Goal: Task Accomplishment & Management: Use online tool/utility

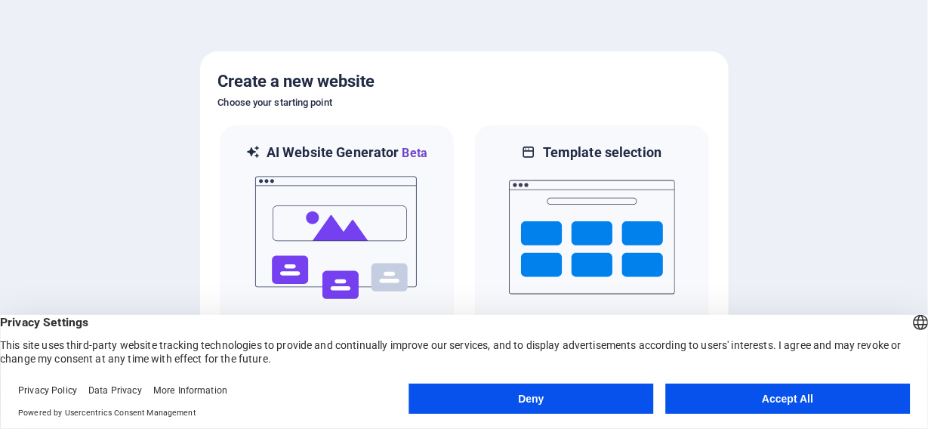
click at [770, 397] on button "Accept All" at bounding box center [787, 399] width 245 height 30
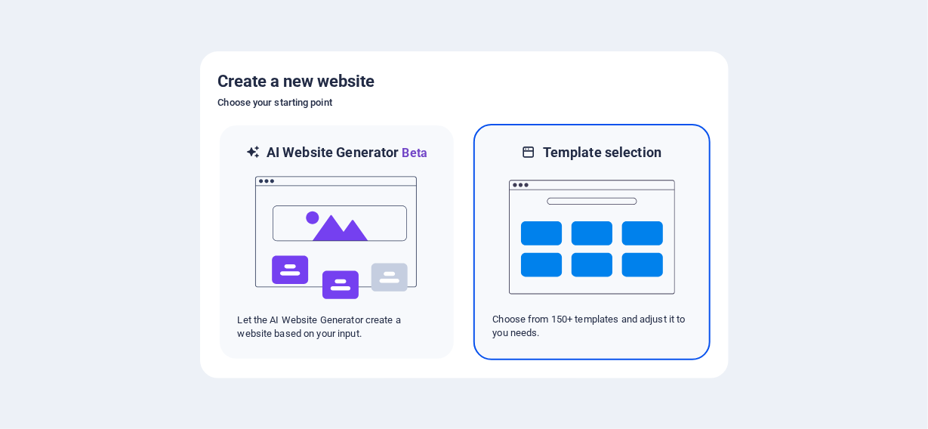
click at [573, 226] on img at bounding box center [592, 237] width 166 height 151
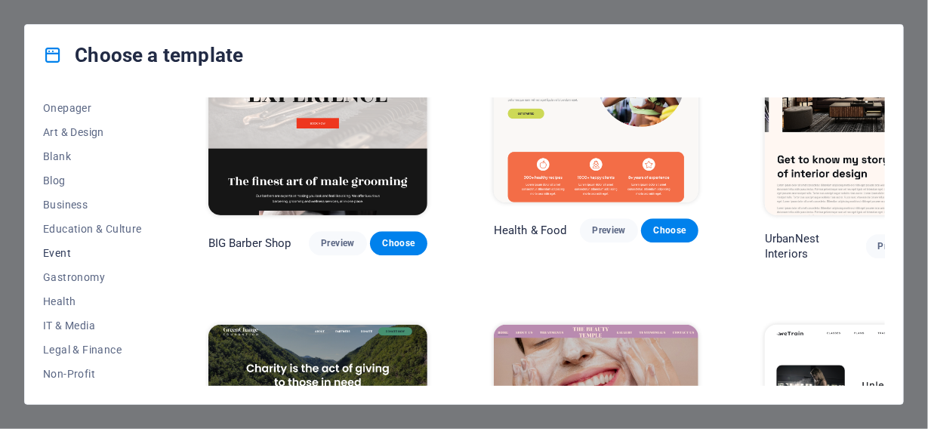
scroll to position [293, 0]
click at [76, 181] on span "IT & Media" at bounding box center [92, 179] width 99 height 12
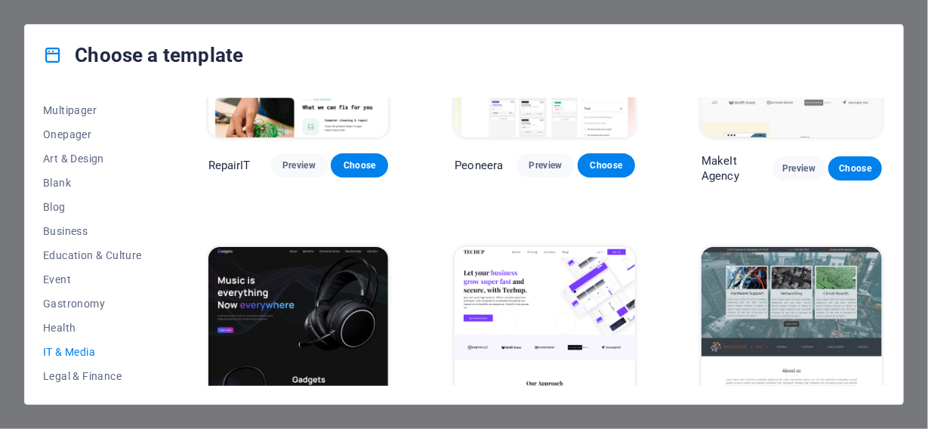
scroll to position [0, 0]
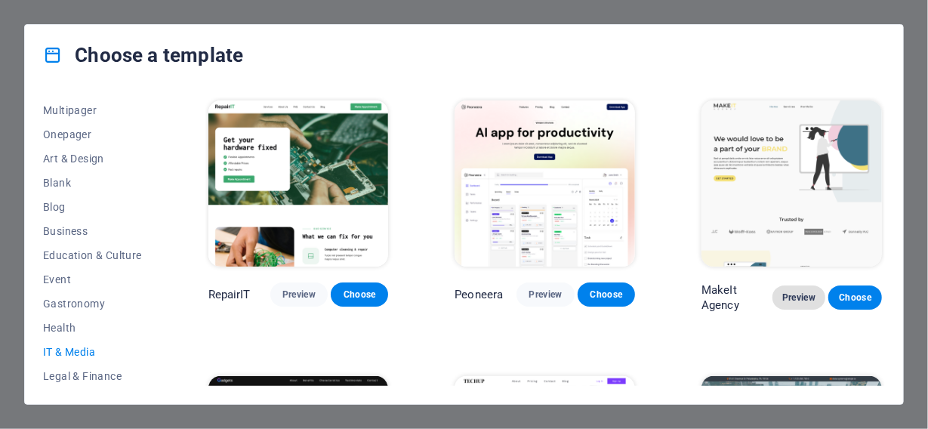
click at [791, 291] on span "Preview" at bounding box center [798, 297] width 29 height 12
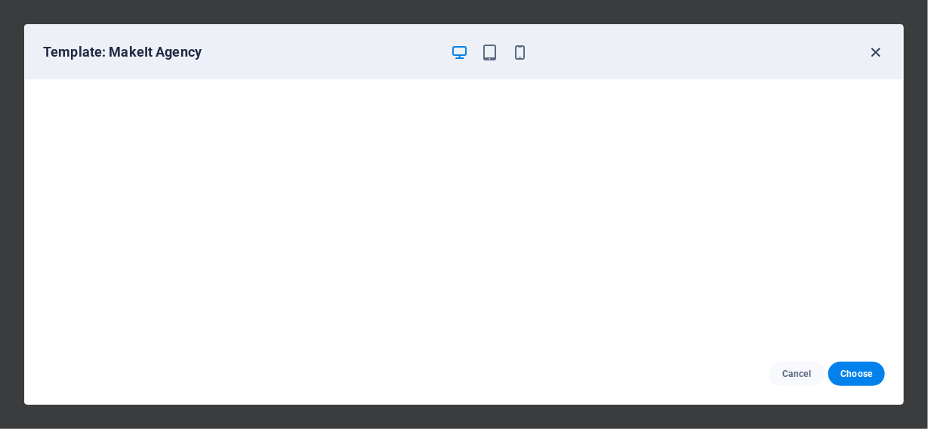
click at [880, 51] on icon "button" at bounding box center [876, 52] width 17 height 17
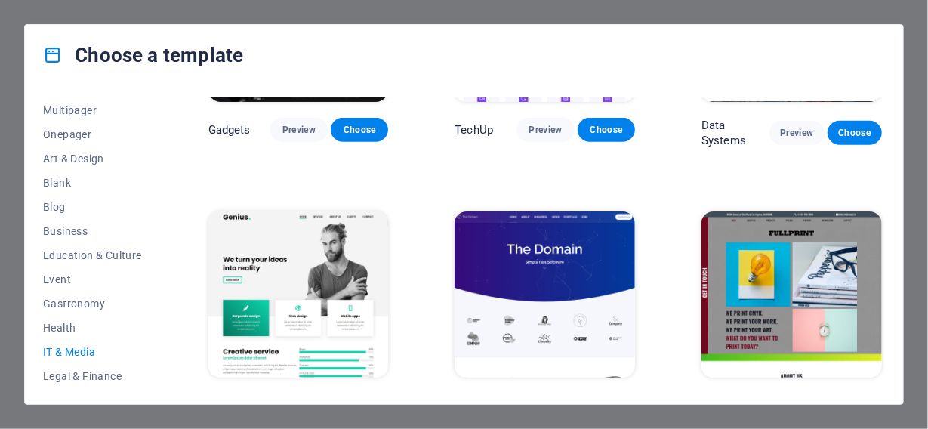
scroll to position [513, 0]
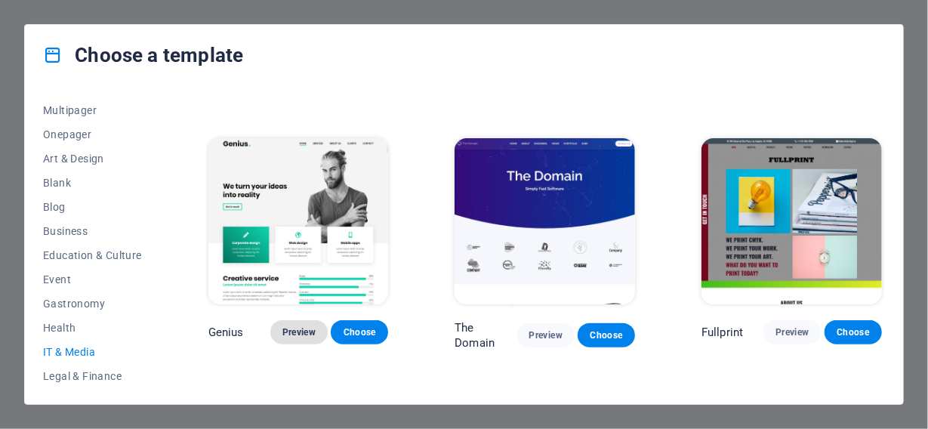
click at [303, 326] on span "Preview" at bounding box center [298, 332] width 33 height 12
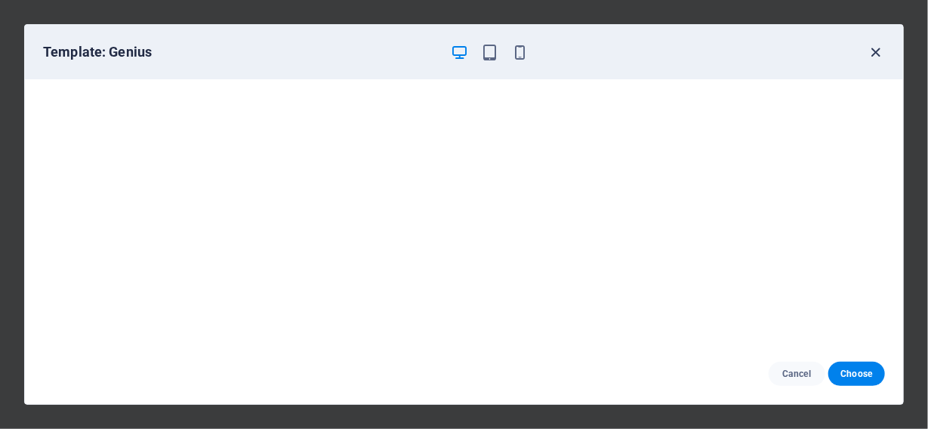
click at [873, 50] on icon "button" at bounding box center [876, 52] width 17 height 17
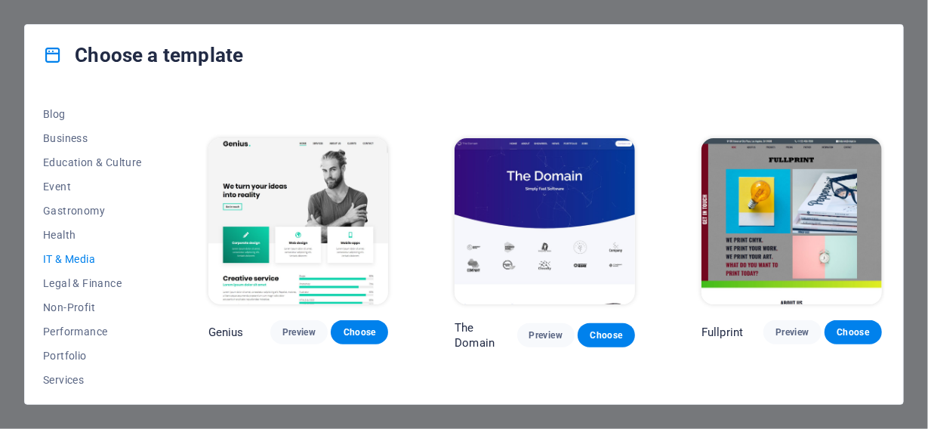
scroll to position [315, 0]
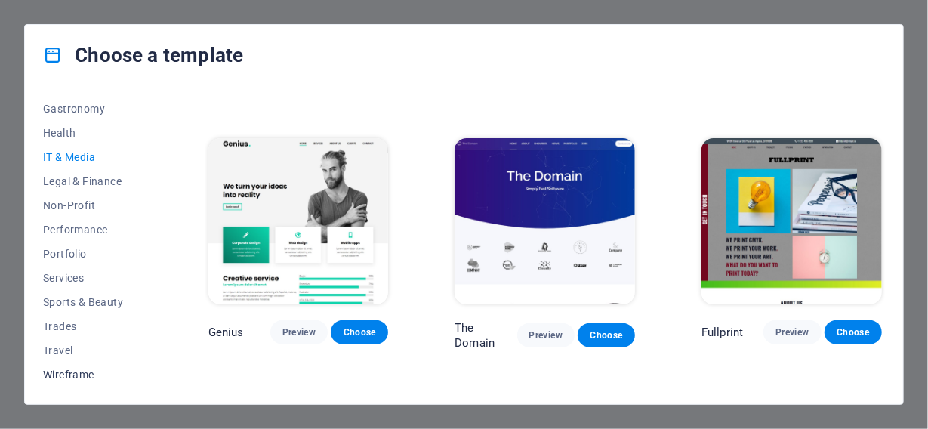
click at [97, 371] on span "Wireframe" at bounding box center [92, 374] width 99 height 12
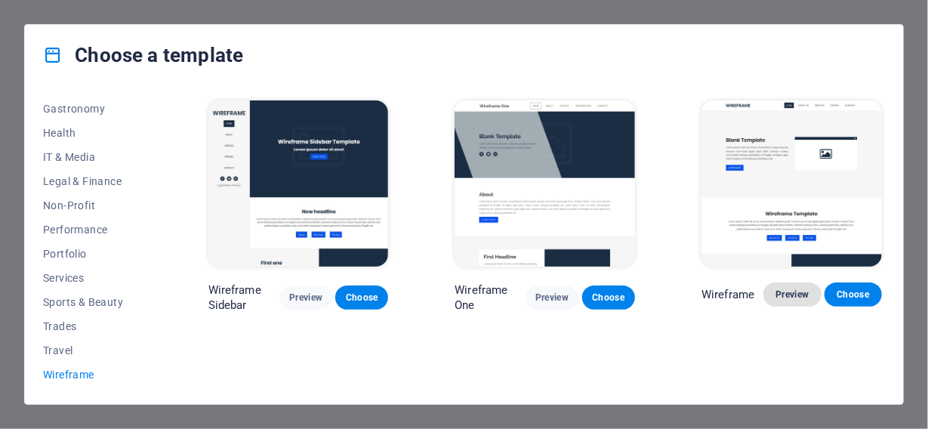
click at [782, 288] on span "Preview" at bounding box center [791, 294] width 33 height 12
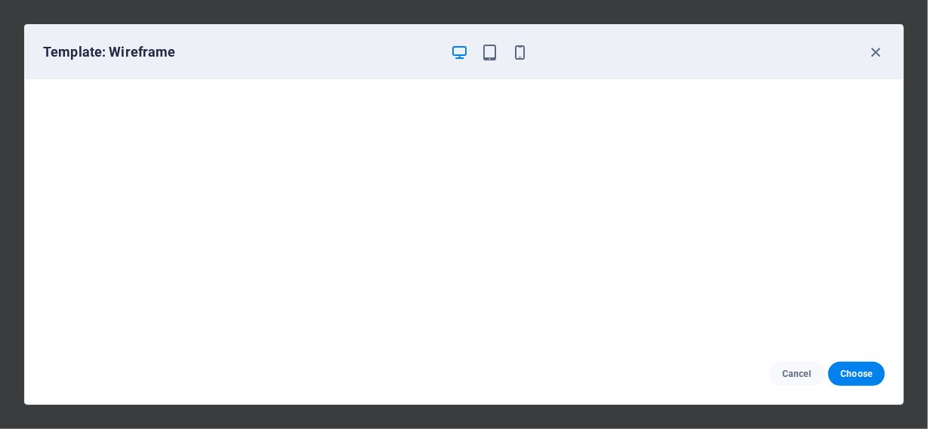
click at [493, 42] on div "Template: Wireframe" at bounding box center [464, 52] width 878 height 54
click at [493, 54] on icon "button" at bounding box center [489, 52] width 17 height 17
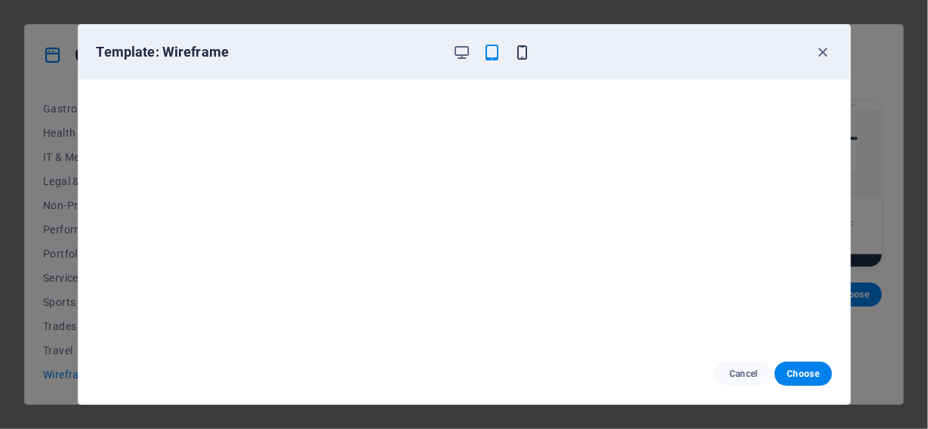
click at [516, 51] on icon "button" at bounding box center [521, 52] width 17 height 17
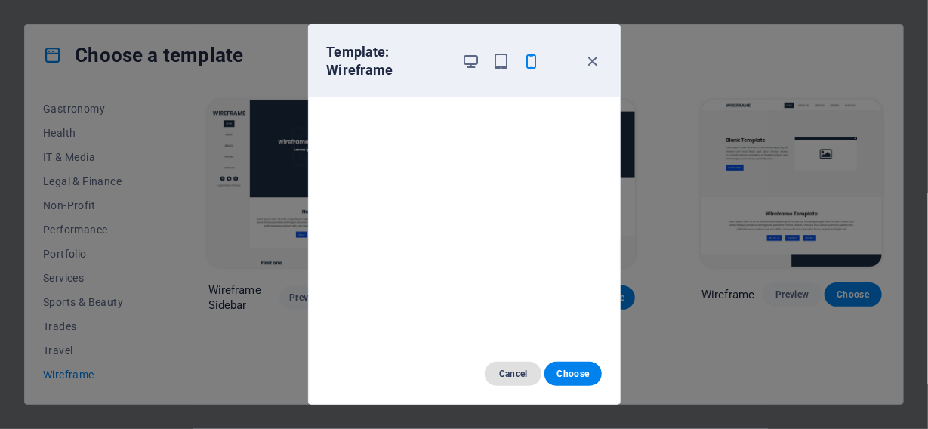
click at [519, 381] on button "Cancel" at bounding box center [513, 374] width 57 height 24
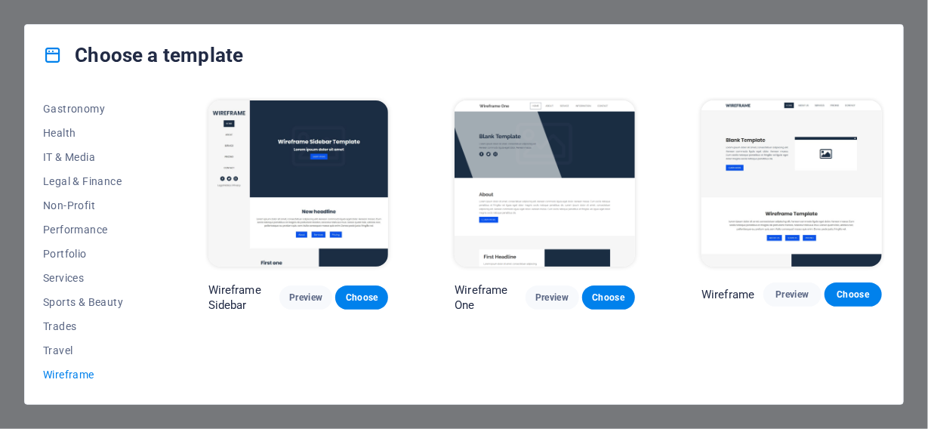
click at [710, 12] on div "Choose a template All Templates My Templates New Trending Landingpage Multipage…" at bounding box center [464, 214] width 928 height 429
click at [711, 11] on div "Choose a template All Templates My Templates New Trending Landingpage Multipage…" at bounding box center [464, 214] width 928 height 429
click at [911, 221] on div "Choose a template All Templates My Templates New Trending Landingpage Multipage…" at bounding box center [464, 214] width 928 height 429
click at [913, 223] on div "Choose a template All Templates My Templates New Trending Landingpage Multipage…" at bounding box center [464, 214] width 928 height 429
click at [10, 19] on div "Choose a template All Templates My Templates New Trending Landingpage Multipage…" at bounding box center [464, 214] width 928 height 429
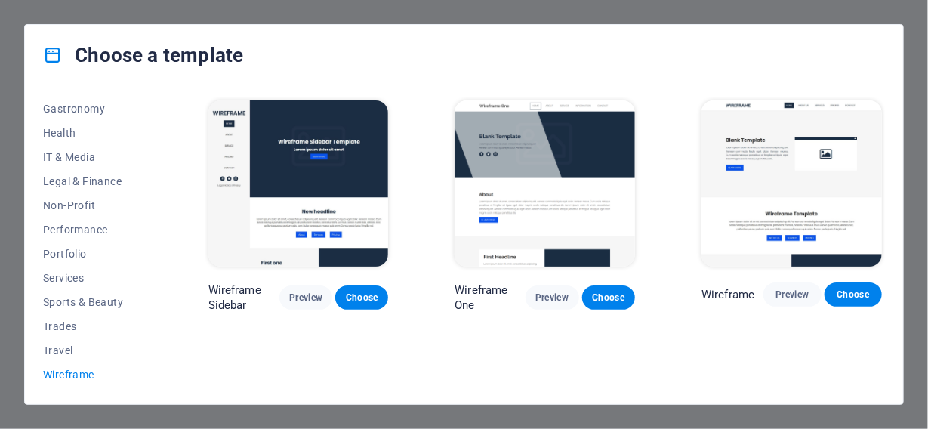
click at [10, 19] on div "Choose a template All Templates My Templates New Trending Landingpage Multipage…" at bounding box center [464, 214] width 928 height 429
click at [79, 158] on span "IT & Media" at bounding box center [92, 157] width 99 height 12
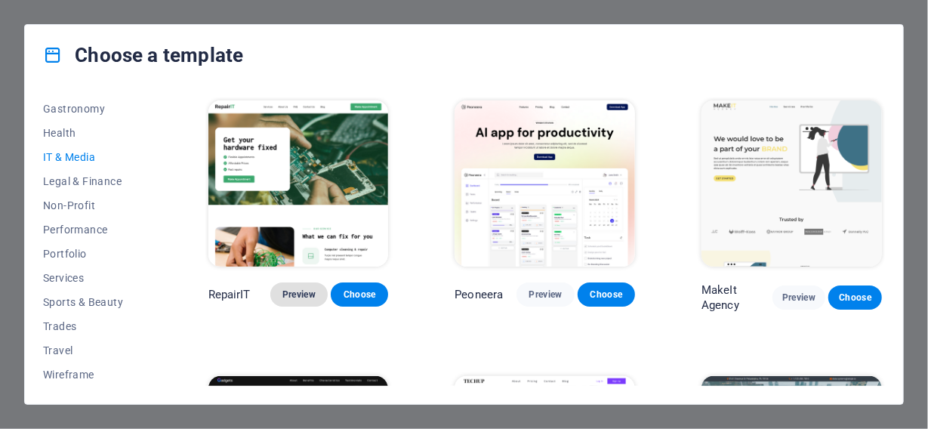
click at [310, 288] on span "Preview" at bounding box center [298, 294] width 33 height 12
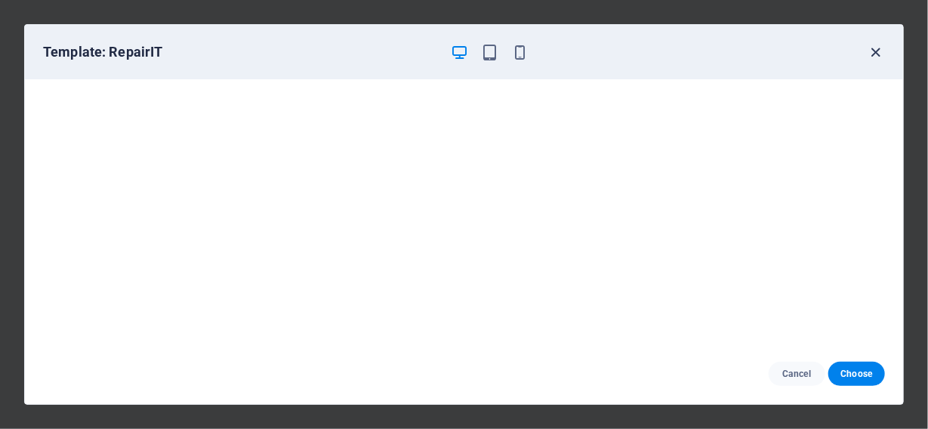
click at [874, 49] on icon "button" at bounding box center [876, 52] width 17 height 17
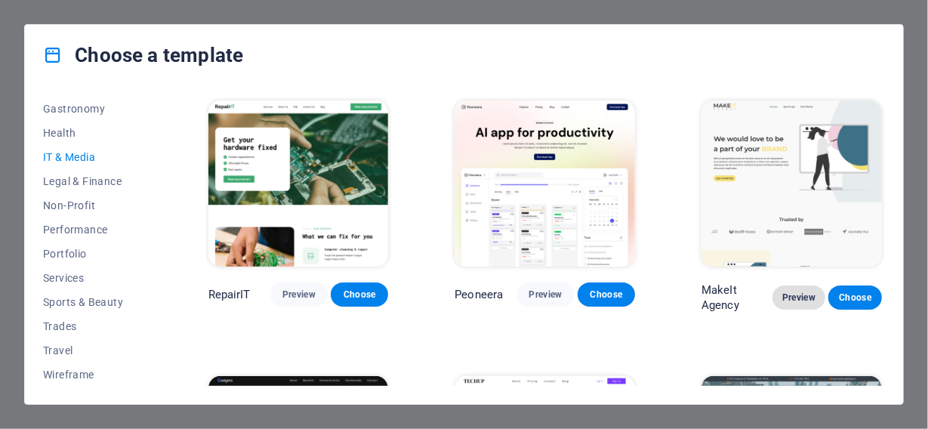
click at [784, 291] on span "Preview" at bounding box center [798, 297] width 29 height 12
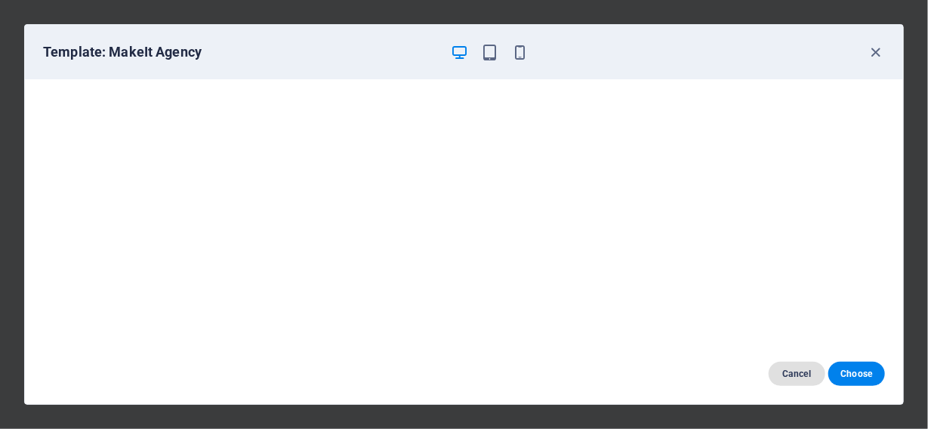
click at [800, 365] on button "Cancel" at bounding box center [797, 374] width 57 height 24
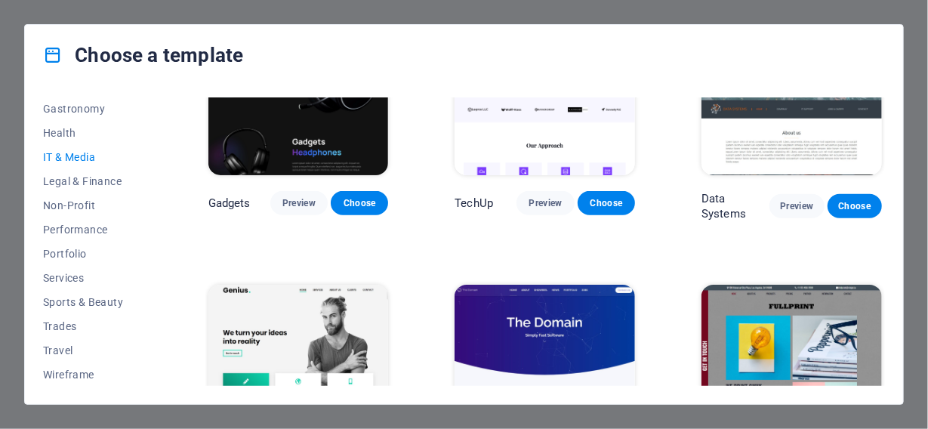
scroll to position [513, 0]
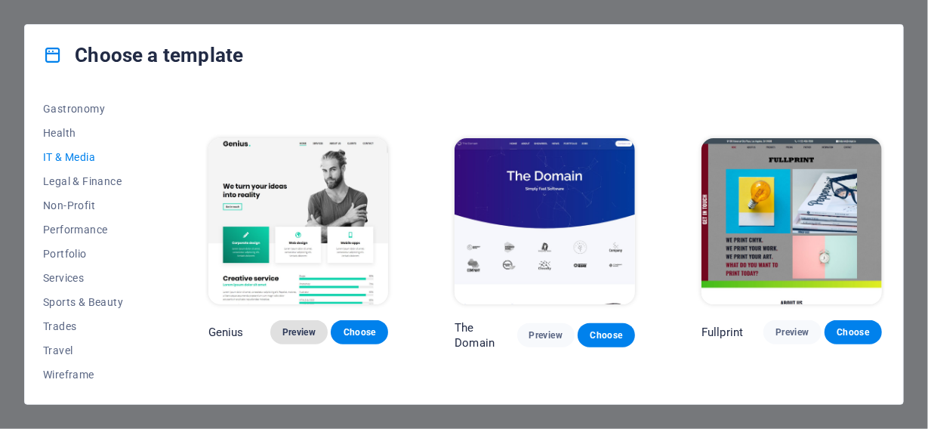
click at [311, 326] on span "Preview" at bounding box center [298, 332] width 33 height 12
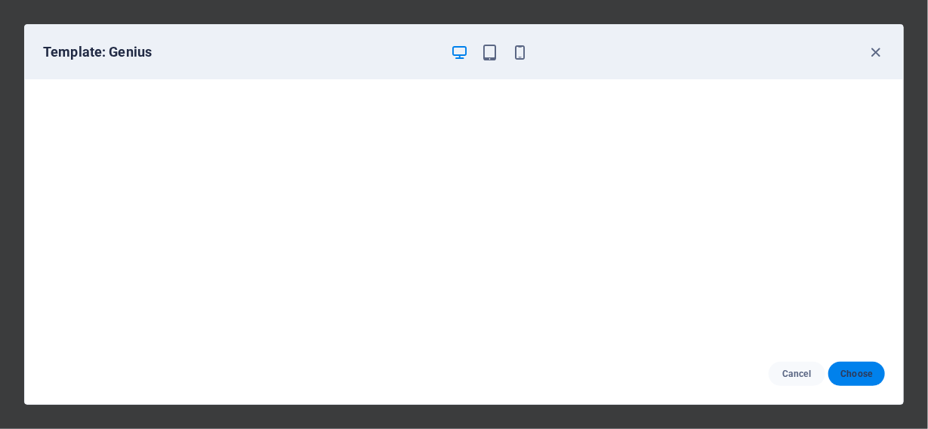
click at [852, 376] on span "Choose" at bounding box center [856, 374] width 32 height 12
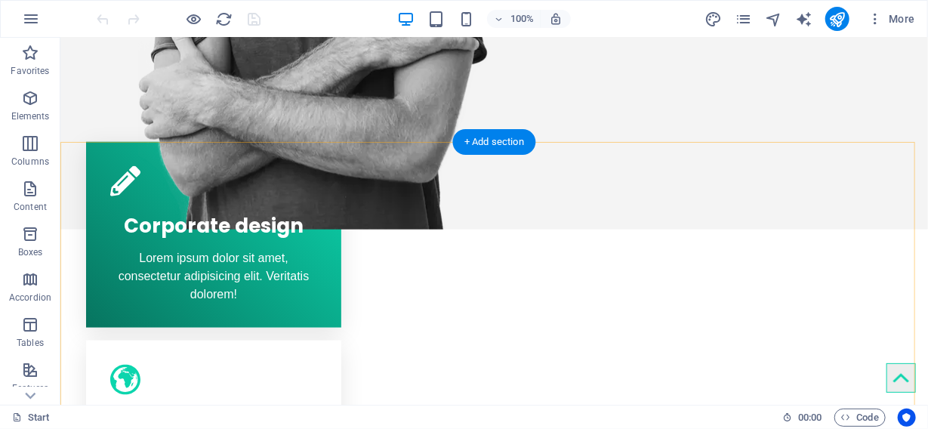
scroll to position [979, 0]
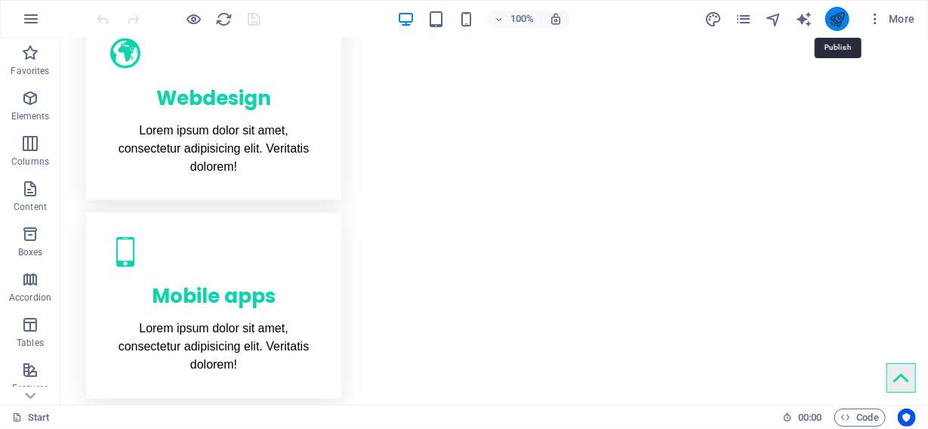
click at [837, 17] on icon "publish" at bounding box center [836, 19] width 17 height 17
